Goal: Communication & Community: Share content

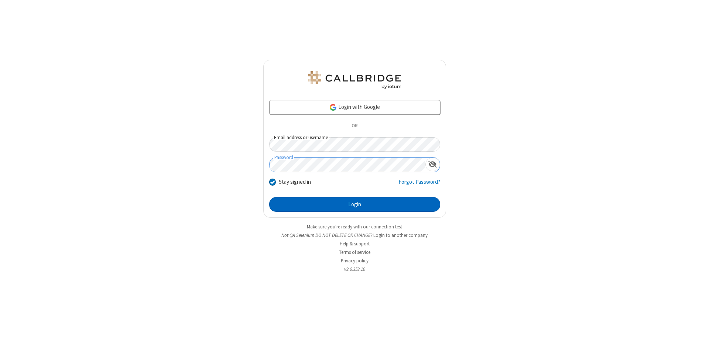
click at [354, 205] on button "Login" at bounding box center [354, 204] width 171 height 15
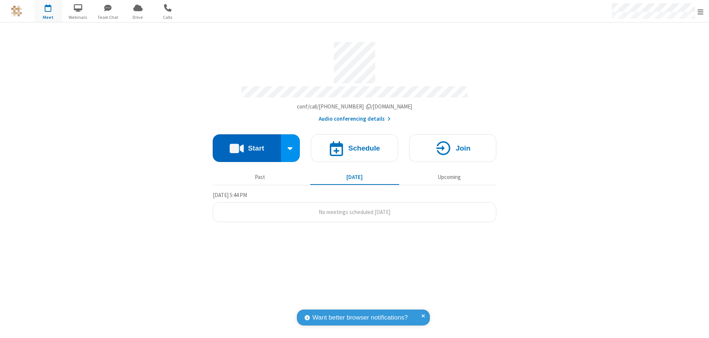
click at [247, 145] on button "Start" at bounding box center [247, 148] width 68 height 28
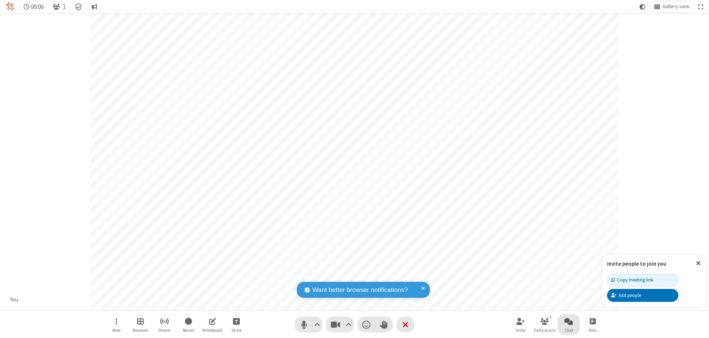
click at [569, 321] on span "Open chat" at bounding box center [568, 321] width 9 height 9
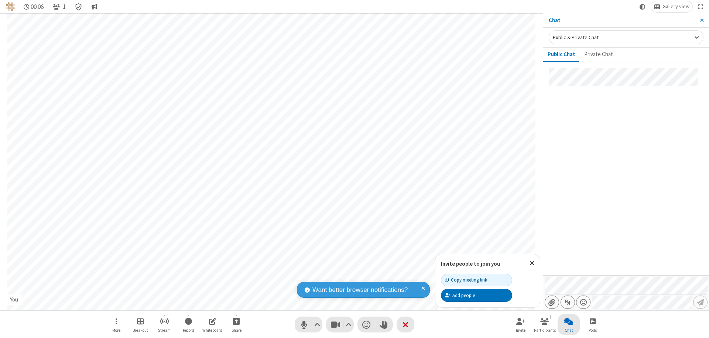
type input "C:\fakepath\doc_test.docx"
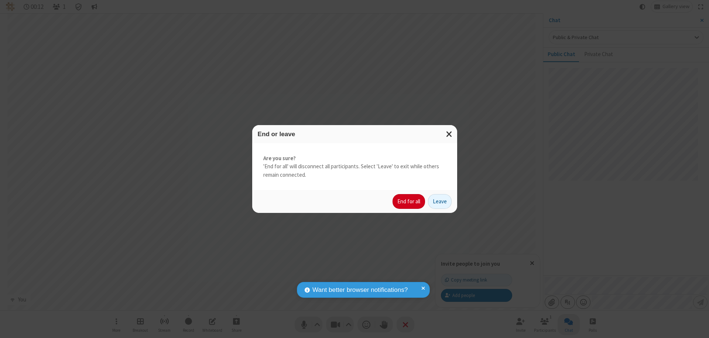
click at [409, 202] on button "End for all" at bounding box center [408, 201] width 32 height 15
